Goal: Task Accomplishment & Management: Complete application form

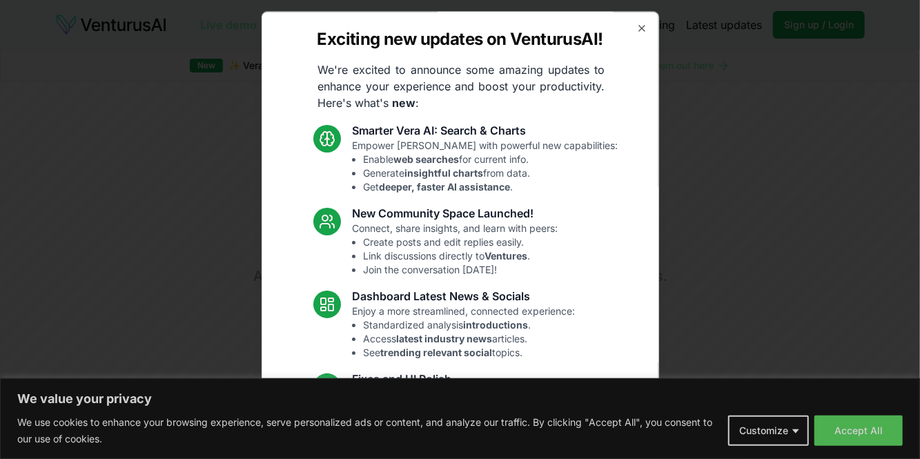
click at [863, 433] on div at bounding box center [460, 229] width 920 height 459
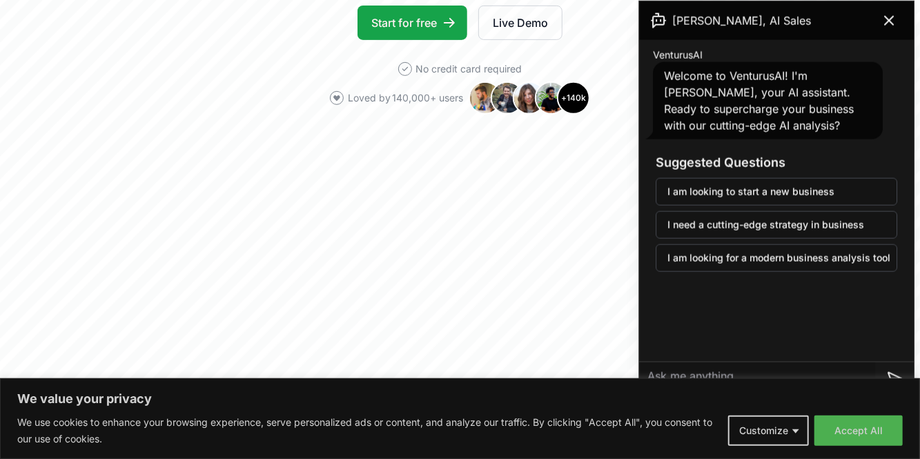
scroll to position [287, 0]
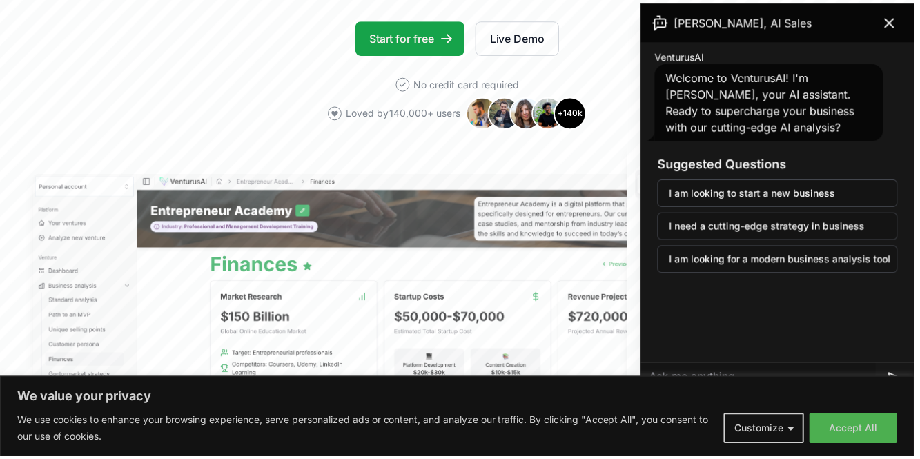
click at [894, 26] on icon at bounding box center [895, 23] width 17 height 17
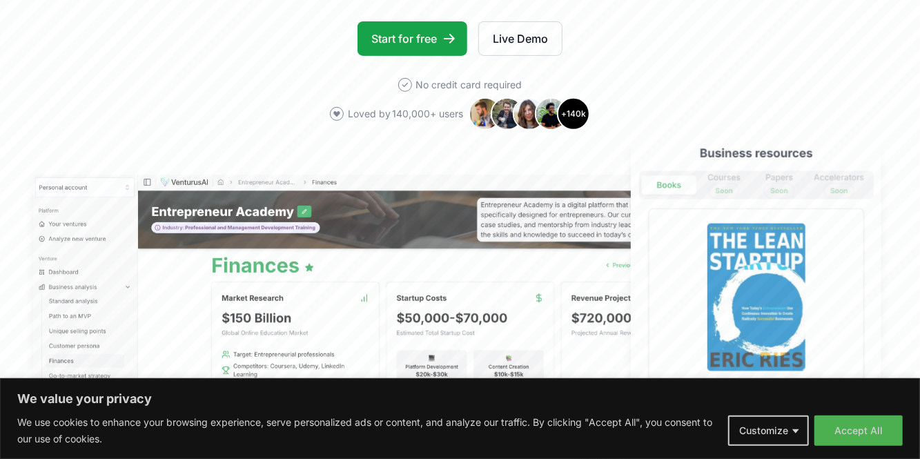
click at [867, 425] on button "Accept All" at bounding box center [859, 431] width 88 height 30
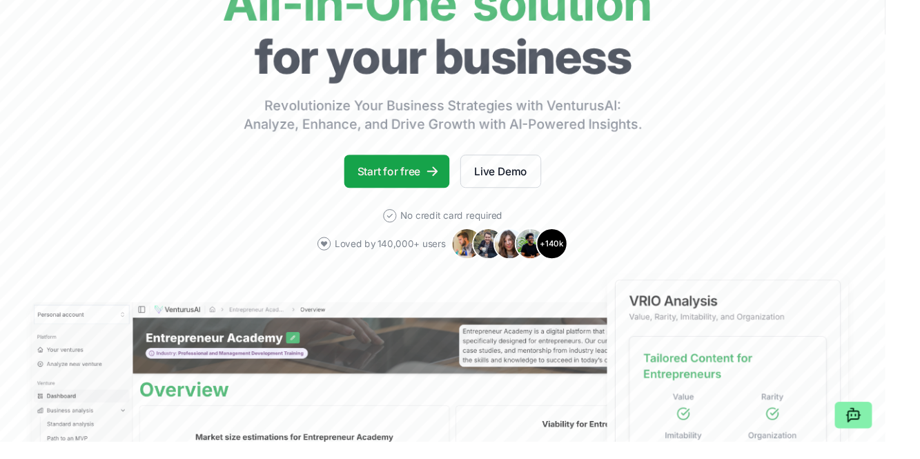
scroll to position [0, 0]
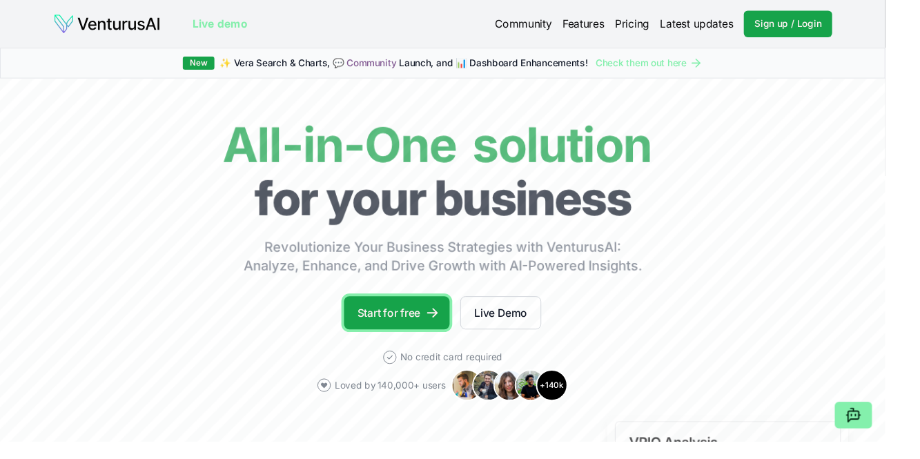
click at [396, 323] on link "Start for free" at bounding box center [413, 325] width 110 height 35
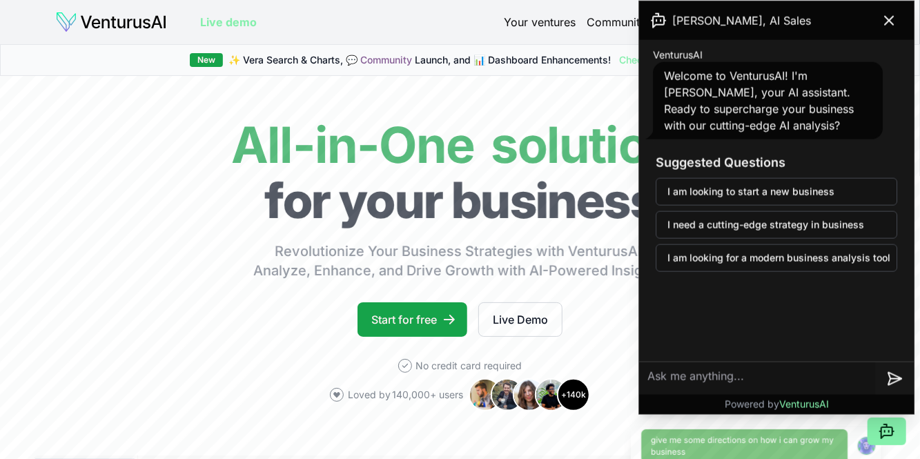
click at [875, 30] on button at bounding box center [889, 21] width 39 height 28
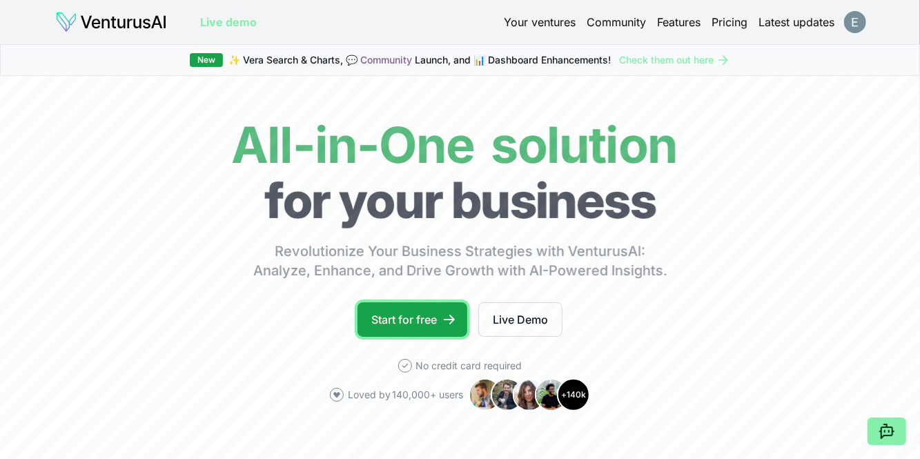
click at [387, 327] on link "Start for free" at bounding box center [413, 319] width 110 height 35
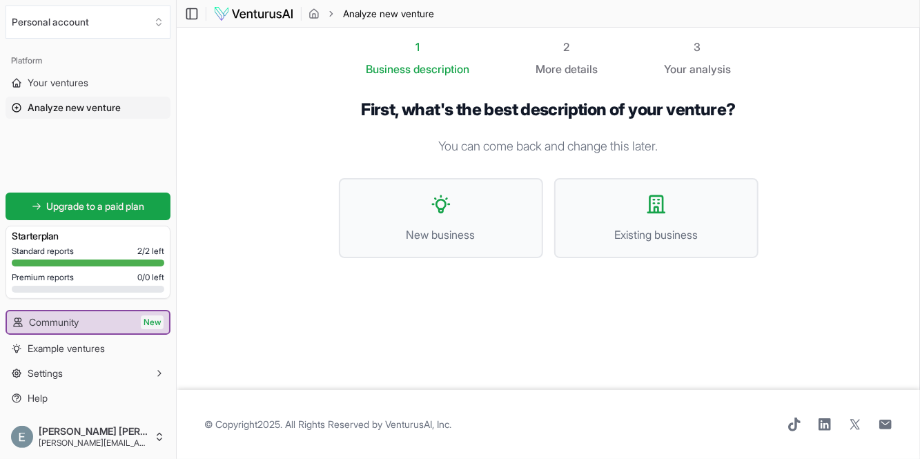
click at [688, 231] on span "Existing business" at bounding box center [657, 234] width 174 height 17
